Goal: Check status: Check status

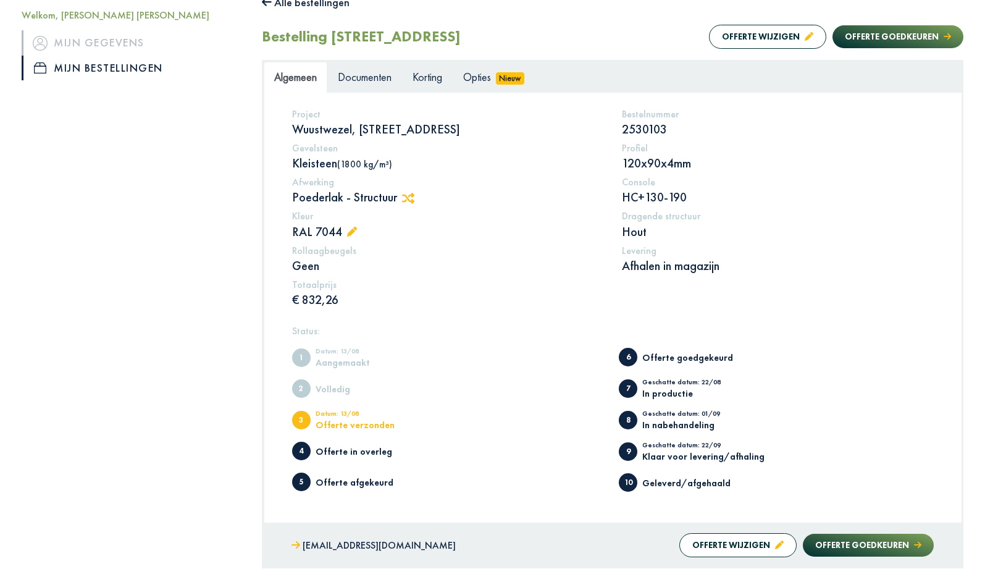
scroll to position [185, 0]
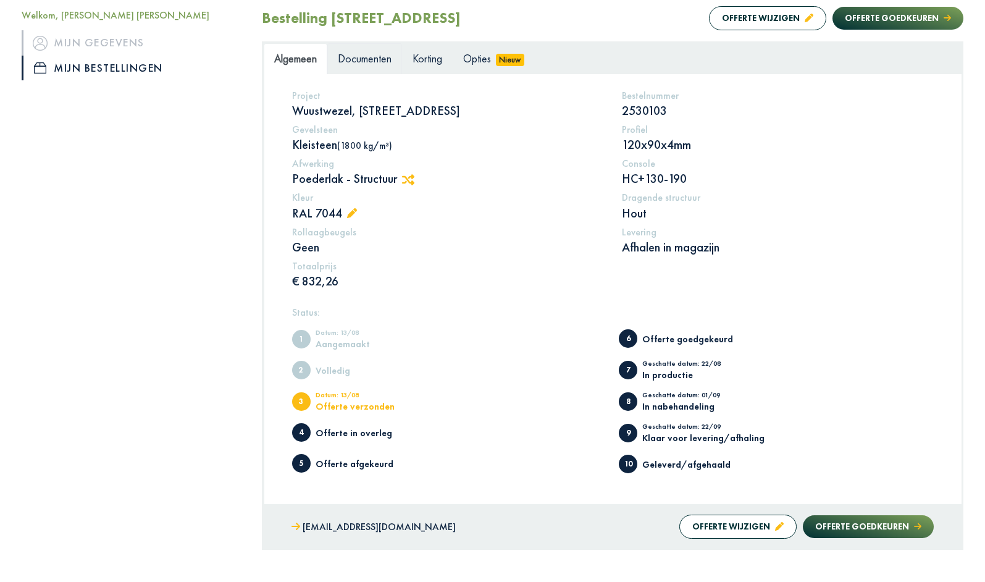
click at [363, 65] on span "Documenten" at bounding box center [365, 58] width 54 height 14
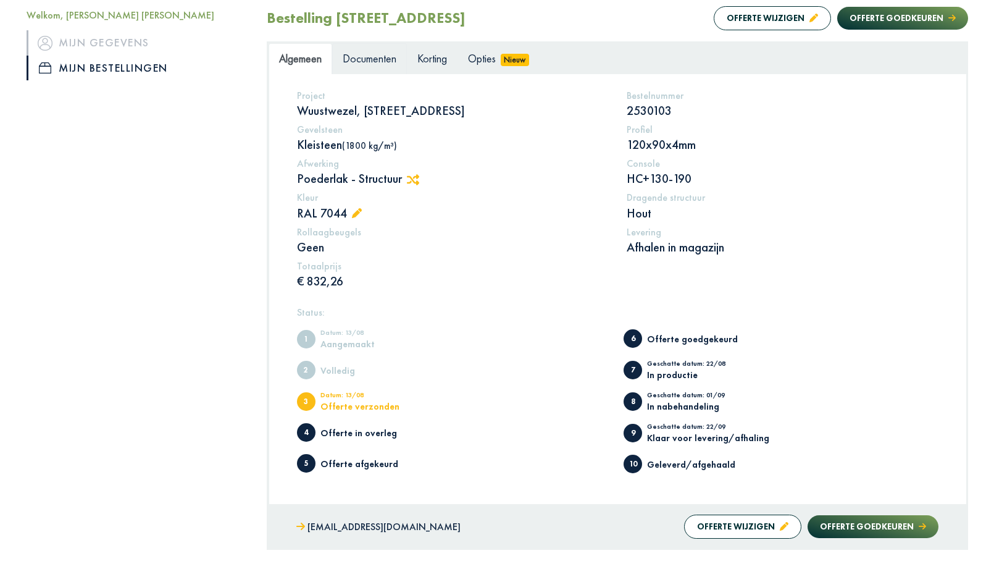
scroll to position [139, 0]
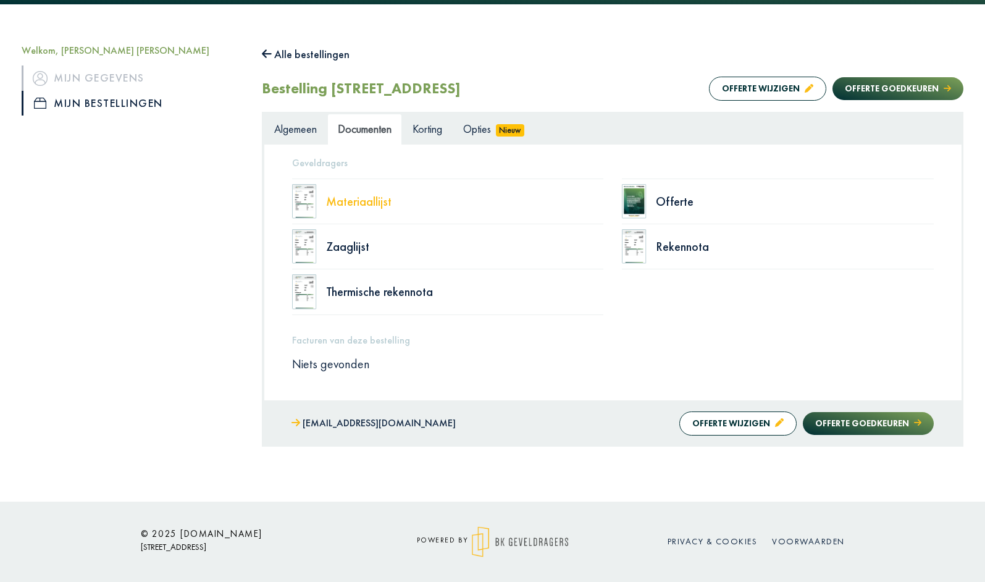
click at [349, 201] on div "Materiaallijst" at bounding box center [465, 201] width 278 height 12
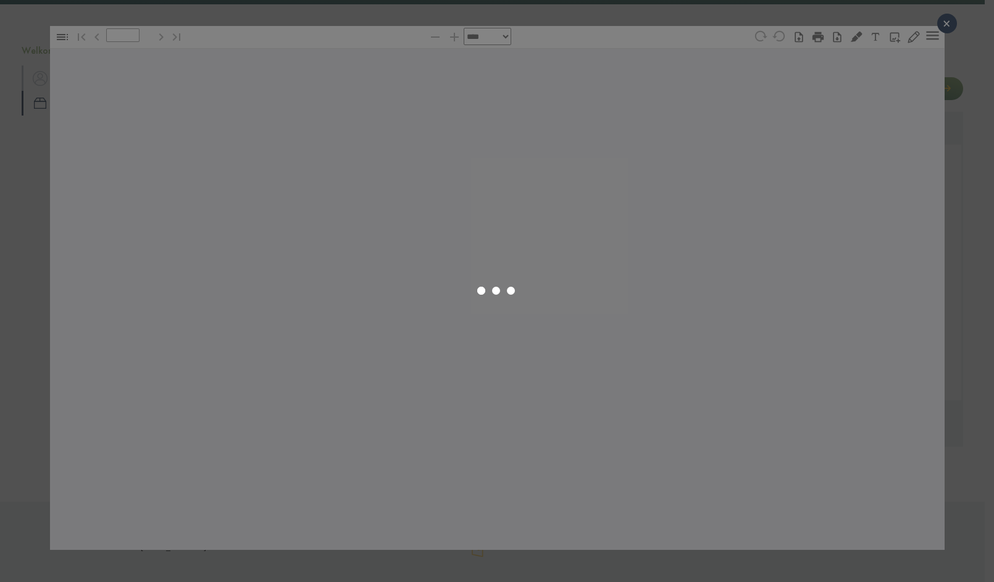
type input "*"
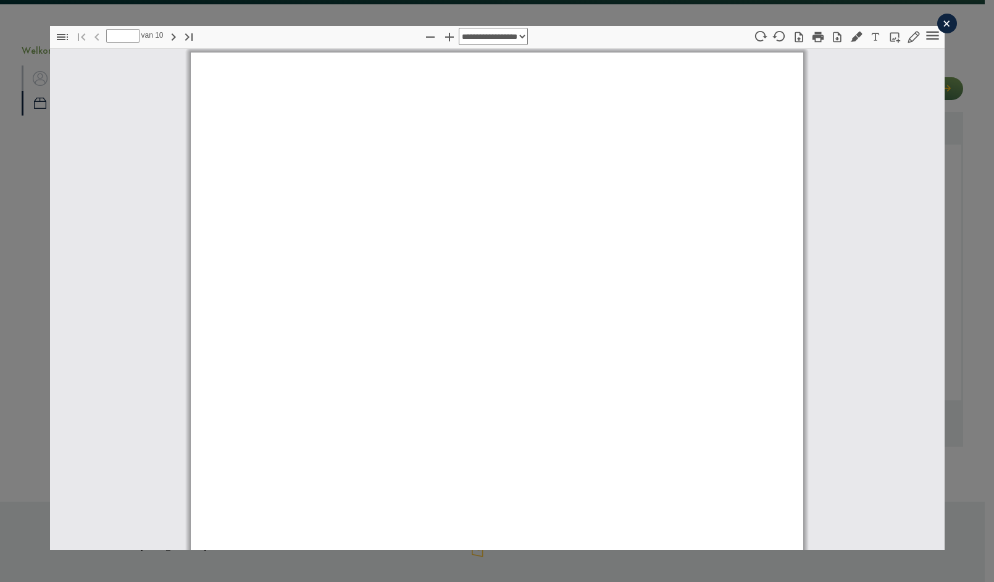
scroll to position [6, 0]
select select "****"
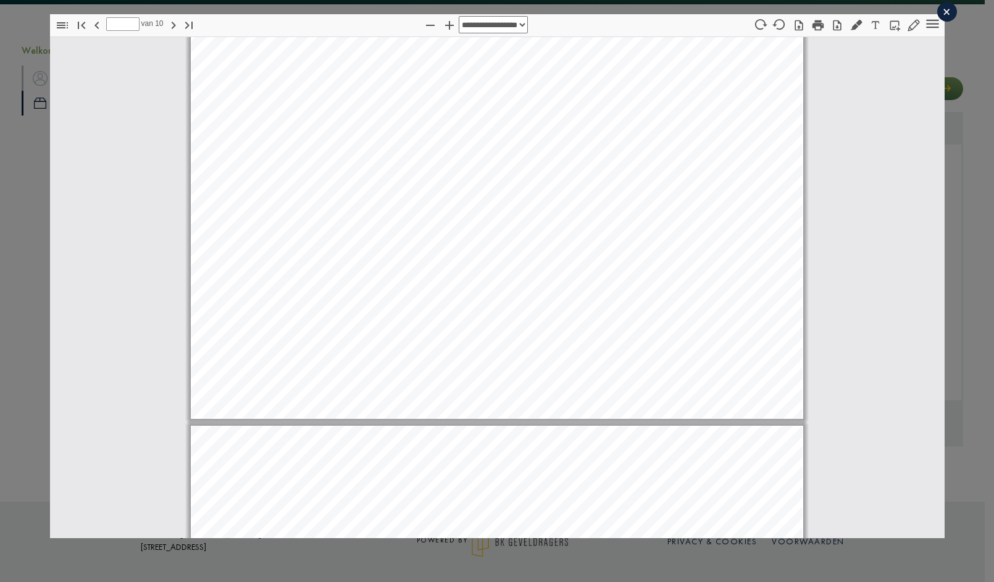
scroll to position [6568, 0]
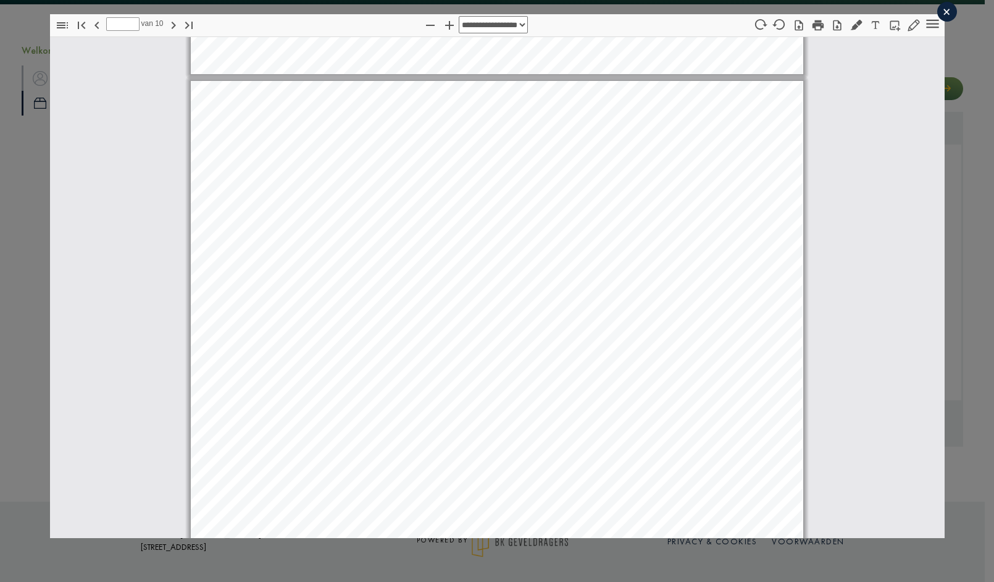
type input "*"
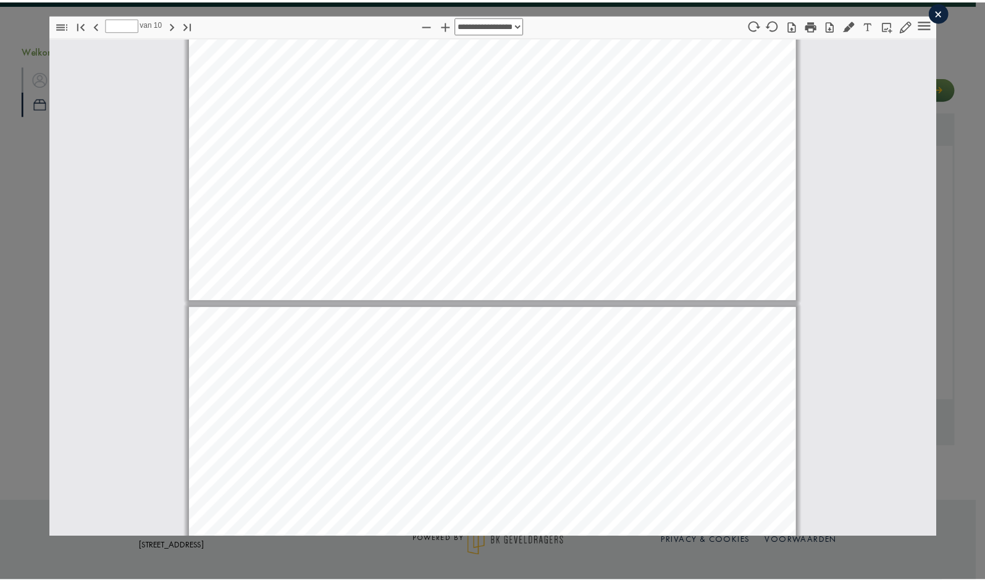
scroll to position [5641, 0]
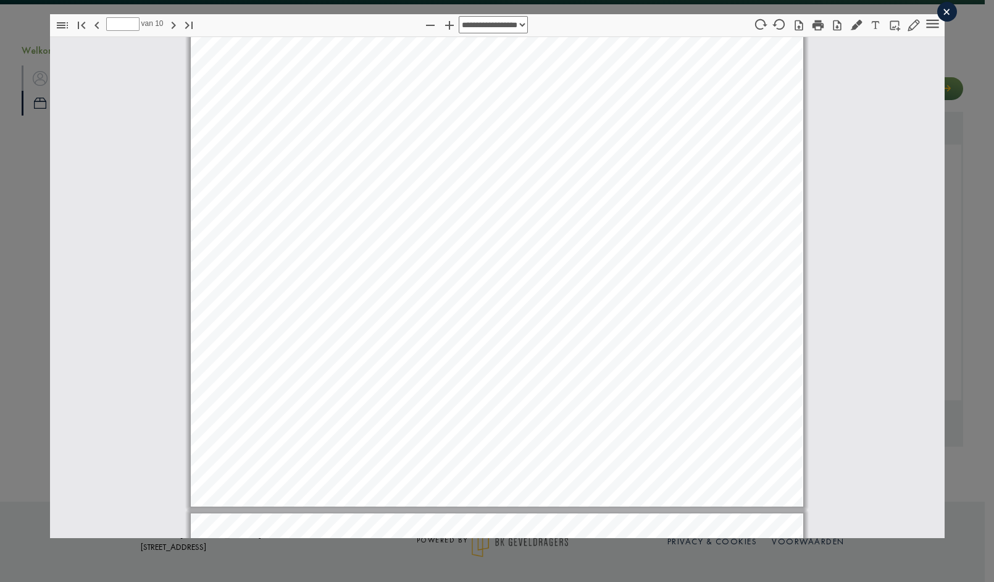
click at [941, 14] on div "×" at bounding box center [948, 12] width 20 height 20
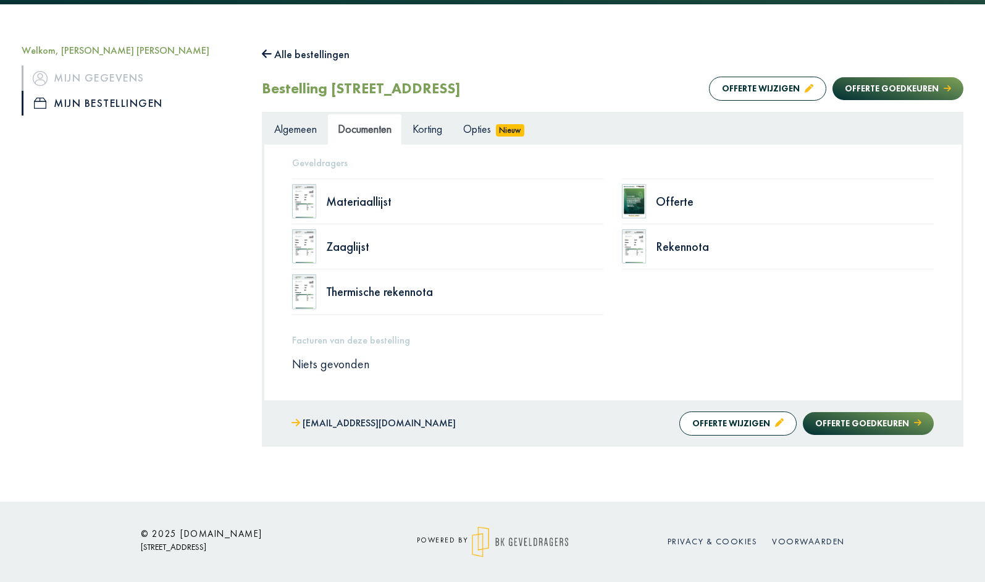
click at [271, 48] on icon at bounding box center [267, 53] width 10 height 11
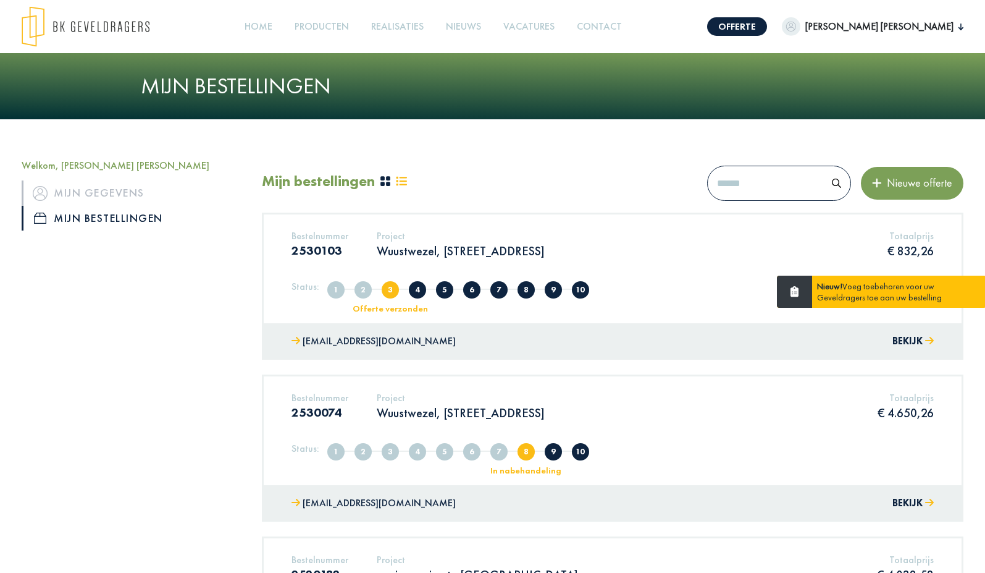
click at [443, 417] on p "Wuustwezel, [STREET_ADDRESS]" at bounding box center [461, 413] width 168 height 16
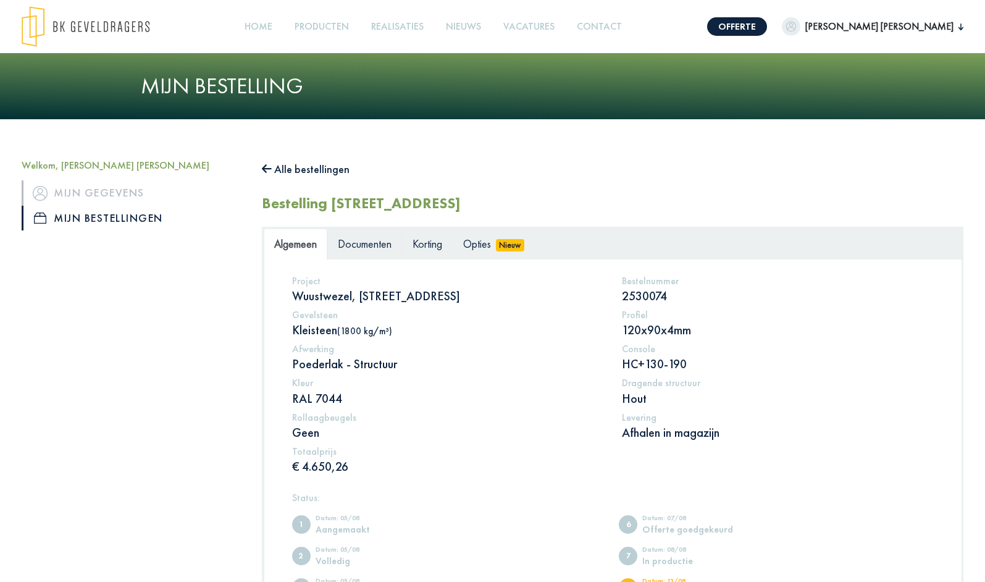
click at [361, 244] on span "Documenten" at bounding box center [365, 244] width 54 height 14
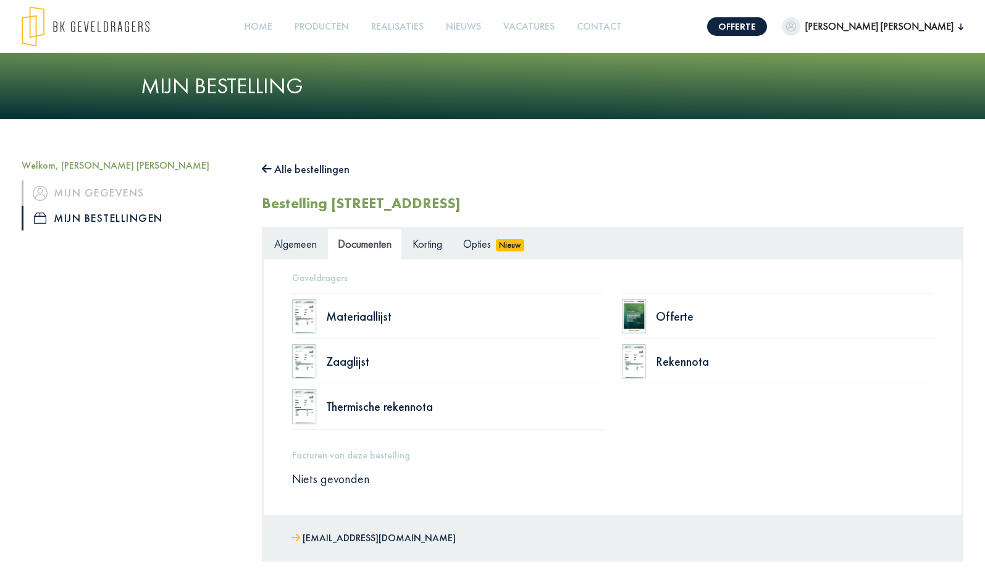
click at [338, 326] on div "Materiaallijst" at bounding box center [448, 316] width 312 height 46
click at [342, 321] on div "Materiaallijst" at bounding box center [465, 316] width 278 height 12
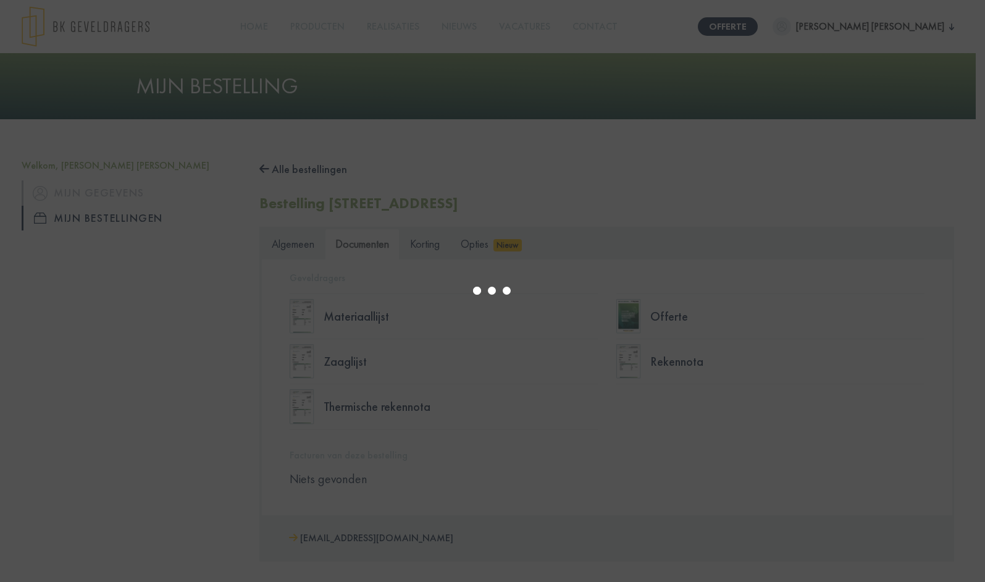
type input "*"
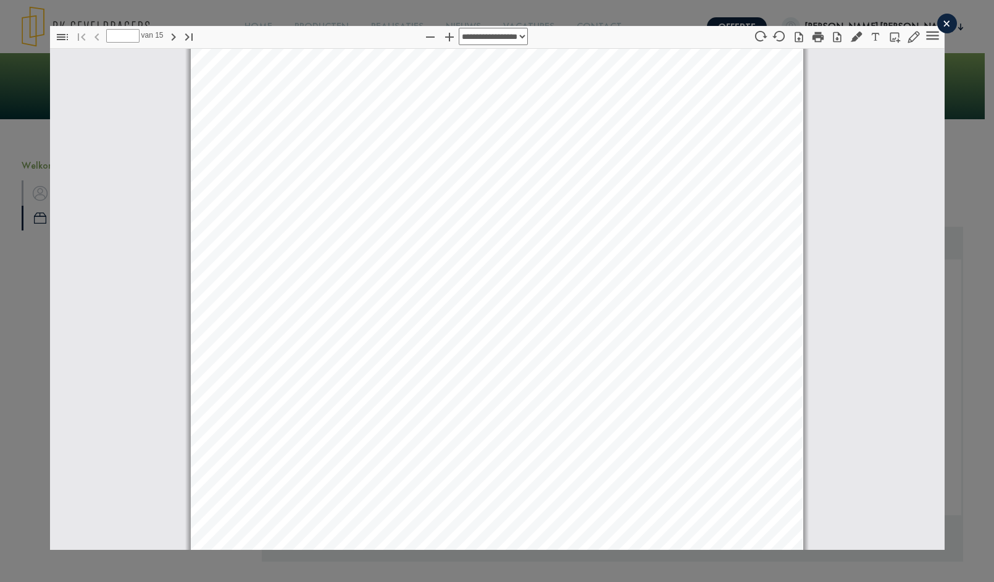
select select "****"
type input "**"
